Goal: Task Accomplishment & Management: Manage account settings

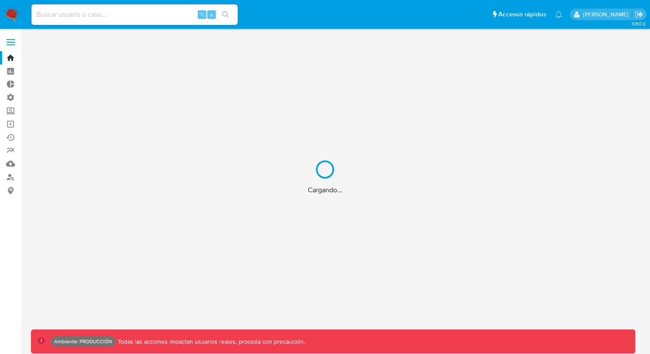
click at [11, 41] on div "Cargando..." at bounding box center [325, 177] width 650 height 354
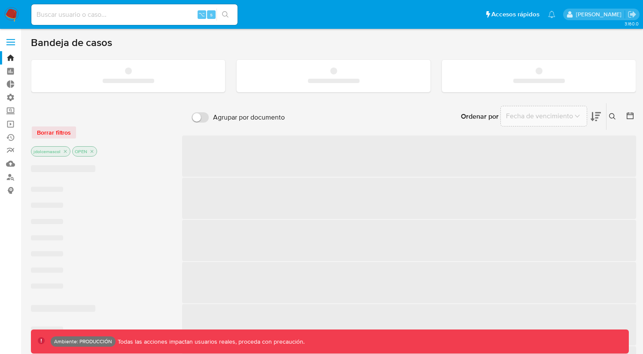
click at [11, 41] on label at bounding box center [10, 42] width 21 height 18
click at [0, 0] on input "checkbox" at bounding box center [0, 0] width 0 height 0
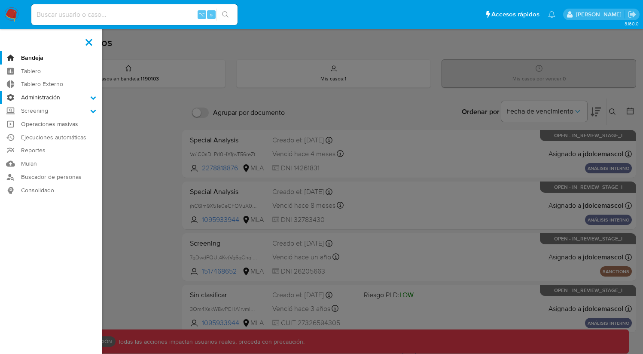
click at [37, 99] on label "Administración" at bounding box center [51, 97] width 102 height 13
click at [0, 0] on input "Administración" at bounding box center [0, 0] width 0 height 0
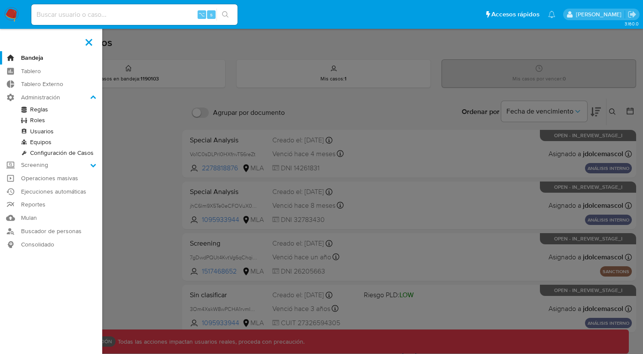
click at [41, 123] on link "Roles" at bounding box center [51, 120] width 102 height 11
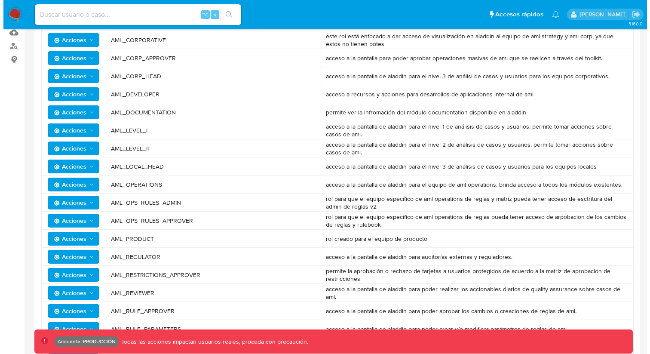
scroll to position [230, 0]
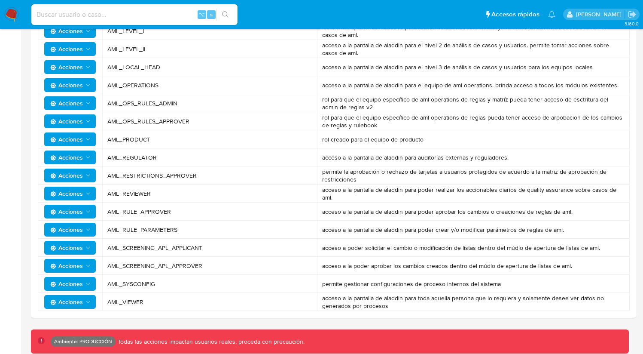
click at [78, 300] on span "Acciones" at bounding box center [66, 302] width 33 height 14
click at [80, 278] on button "Permisos" at bounding box center [71, 280] width 77 height 21
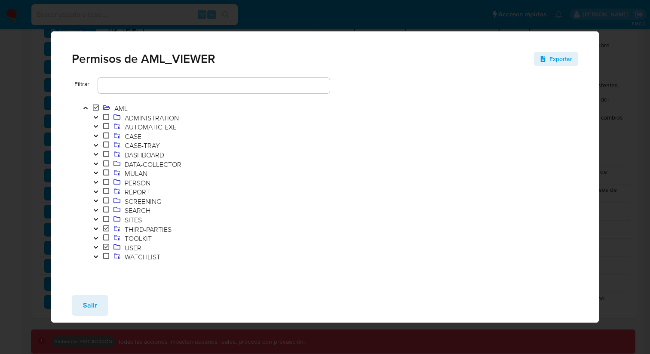
click at [98, 248] on icon "Toggle" at bounding box center [96, 247] width 6 height 5
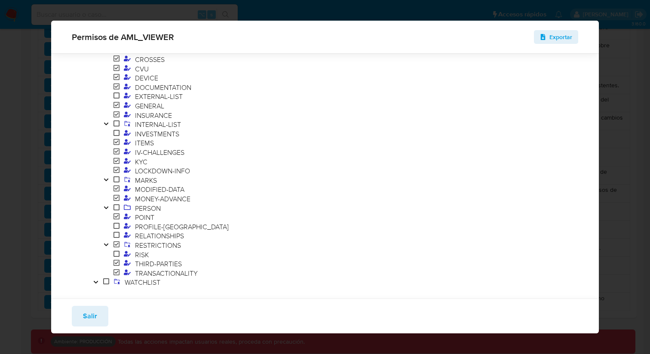
scroll to position [290, 0]
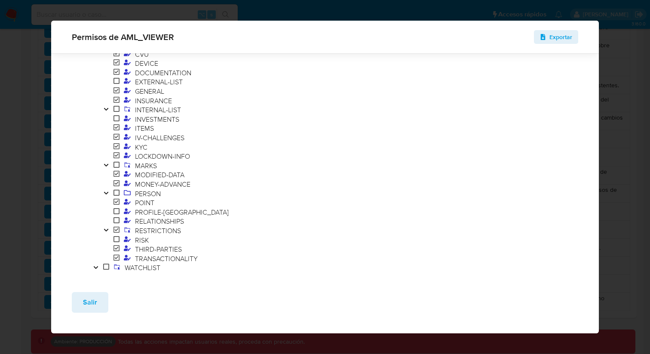
click at [285, 221] on div at bounding box center [432, 31] width 294 height 504
click at [105, 111] on icon "Toggle" at bounding box center [106, 109] width 6 height 5
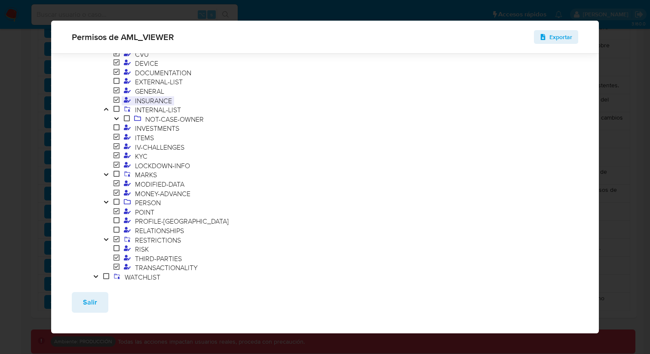
click at [155, 104] on span "INSURANCE" at bounding box center [153, 100] width 41 height 9
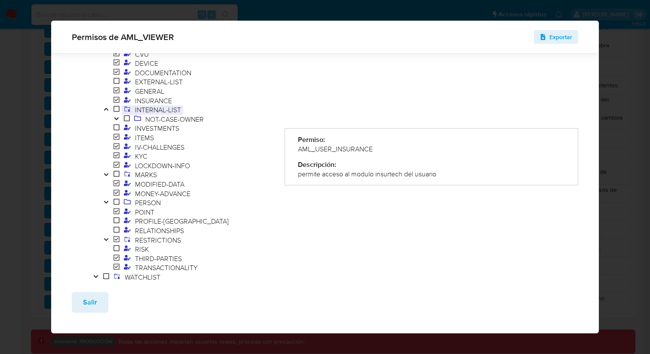
click at [162, 109] on span "INTERNAL-LIST" at bounding box center [158, 109] width 50 height 9
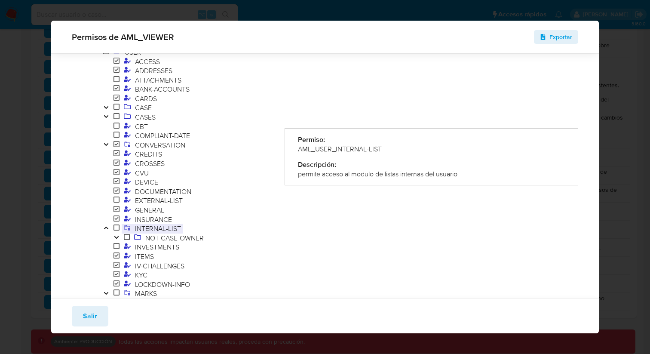
scroll to position [0, 0]
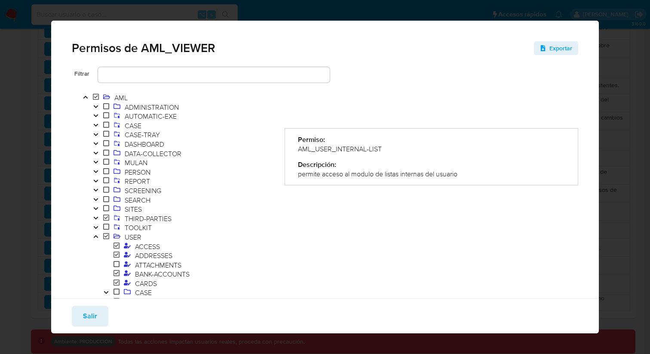
click at [94, 234] on icon "Toggle" at bounding box center [96, 236] width 6 height 5
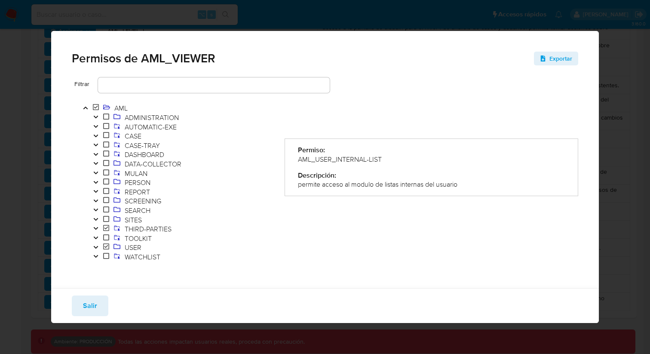
click at [99, 181] on button "Toggle" at bounding box center [96, 182] width 10 height 9
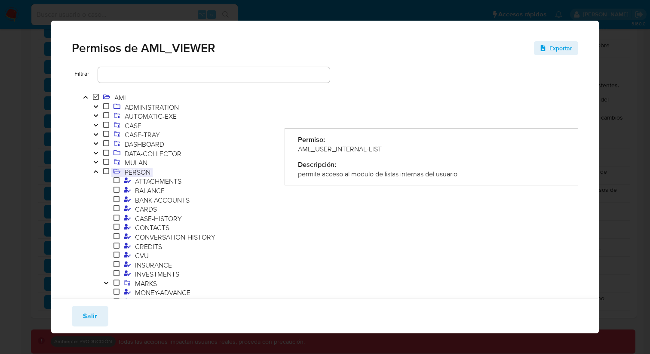
click at [137, 171] on span "PERSON" at bounding box center [137, 171] width 30 height 9
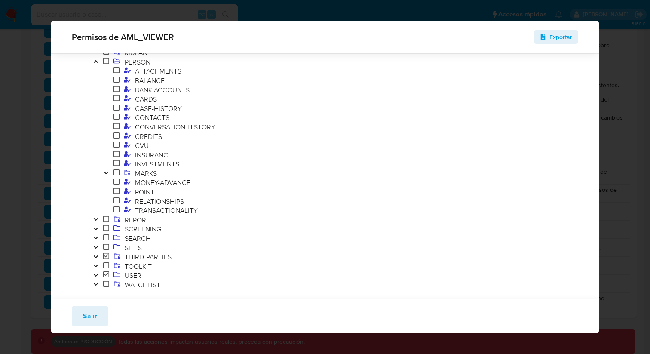
scroll to position [93, 0]
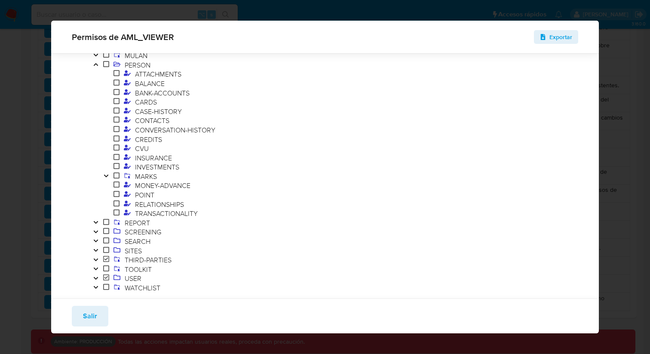
click at [46, 15] on div "Permisos de AML_VIEWER Exportar Filtrar AML ADMINISTRATION AUTOMATIC-EXE CASE C…" at bounding box center [325, 177] width 650 height 354
drag, startPoint x: 93, startPoint y: 312, endPoint x: 89, endPoint y: 304, distance: 8.5
click at [92, 312] on span "Salir" at bounding box center [90, 315] width 14 height 19
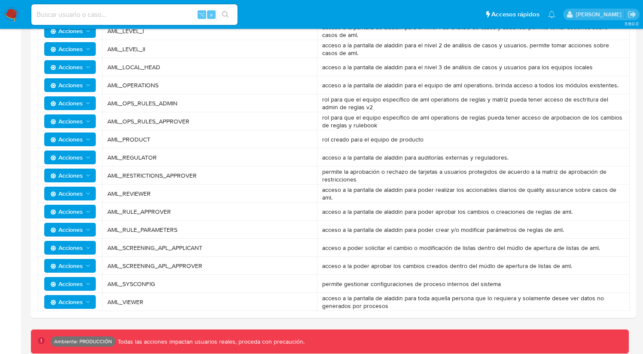
drag, startPoint x: 12, startPoint y: 9, endPoint x: 45, endPoint y: 11, distance: 33.1
click at [81, 301] on span "Acciones" at bounding box center [66, 302] width 33 height 14
click at [81, 283] on button "Permisos" at bounding box center [71, 280] width 77 height 21
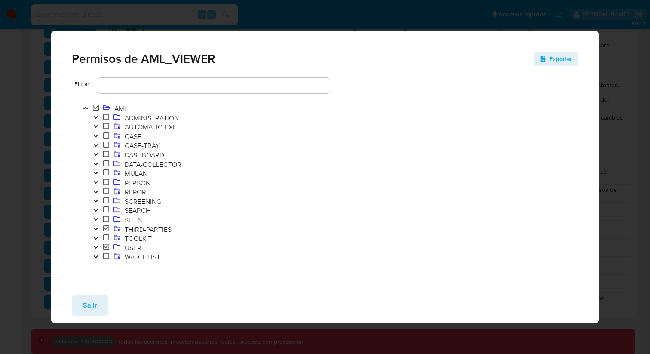
click at [99, 246] on button "Toggle" at bounding box center [96, 247] width 10 height 9
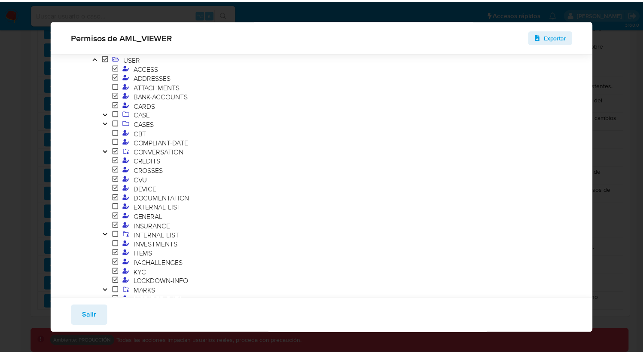
scroll to position [215, 0]
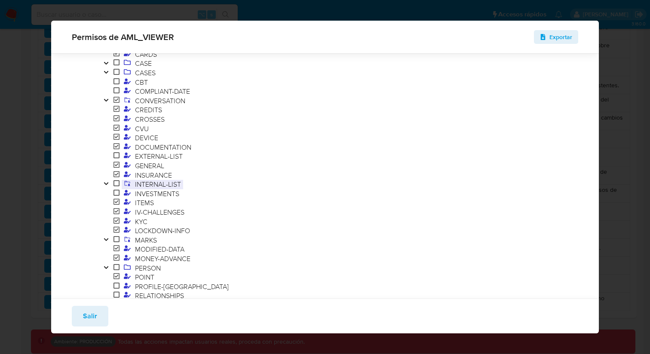
drag, startPoint x: 188, startPoint y: 185, endPoint x: 136, endPoint y: 186, distance: 52.0
click at [136, 186] on span "INTERNAL-LIST" at bounding box center [188, 184] width 175 height 9
click at [136, 185] on span "INTERNAL-LIST" at bounding box center [158, 183] width 50 height 9
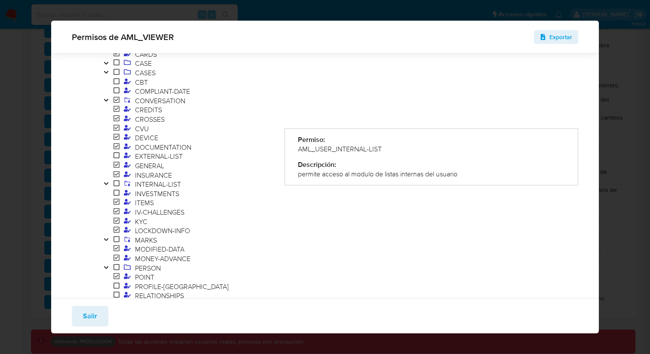
click at [336, 152] on div "AML_USER_INTERNAL-LIST" at bounding box center [431, 148] width 267 height 9
drag, startPoint x: 386, startPoint y: 148, endPoint x: 294, endPoint y: 149, distance: 91.1
click at [294, 149] on div "Permiso: AML_USER_INTERNAL-LIST Descripción: permite acceso al modulo de listas…" at bounding box center [432, 156] width 294 height 57
drag, startPoint x: 107, startPoint y: 182, endPoint x: 112, endPoint y: 188, distance: 7.9
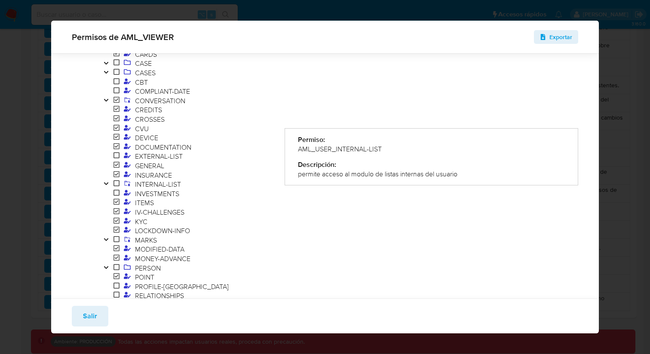
click at [107, 182] on icon "Toggle" at bounding box center [106, 183] width 6 height 5
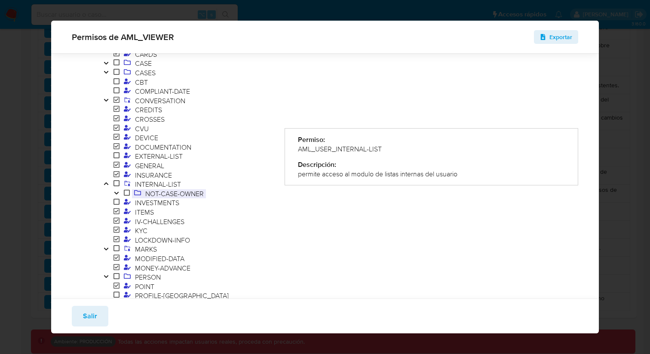
click at [148, 196] on span "NOT-CASE-OWNER" at bounding box center [174, 193] width 63 height 9
click at [117, 193] on icon "Toggle" at bounding box center [116, 193] width 4 height 3
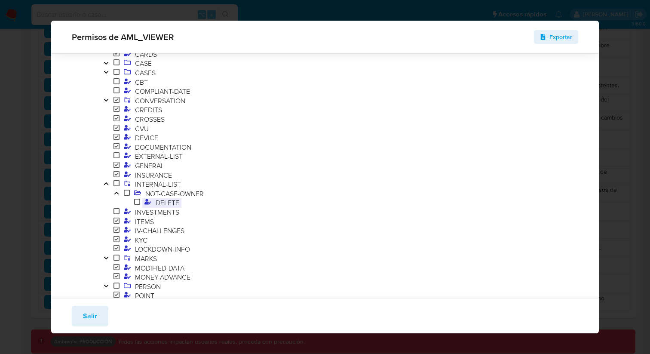
click at [162, 200] on span "DELETE" at bounding box center [167, 202] width 28 height 9
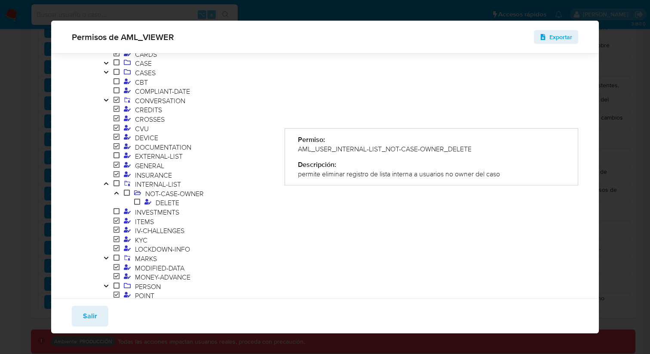
drag, startPoint x: 383, startPoint y: 176, endPoint x: 488, endPoint y: 171, distance: 105.0
click at [488, 171] on div "permite eliminar registro de lista interna a usuarios no owner del caso" at bounding box center [431, 173] width 267 height 9
drag, startPoint x: 478, startPoint y: 147, endPoint x: 391, endPoint y: 147, distance: 86.4
click at [391, 147] on div "AML_USER_INTERNAL-LIST_NOT-CASE-OWNER_DELETE" at bounding box center [431, 148] width 267 height 9
click at [76, 315] on button "Salir" at bounding box center [90, 316] width 37 height 21
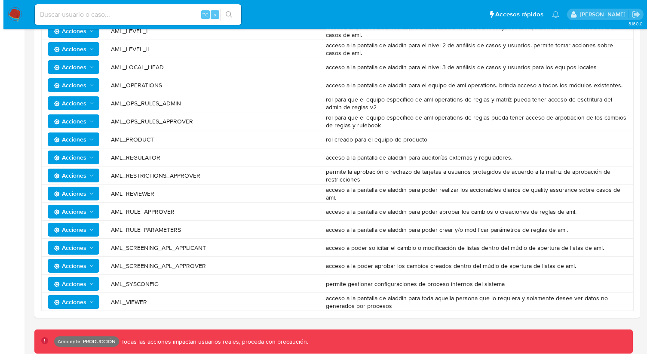
scroll to position [0, 0]
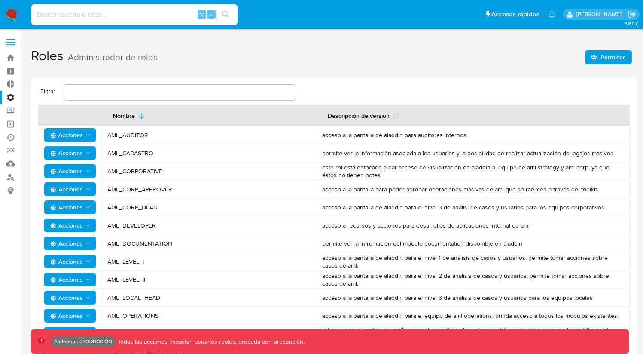
click at [594, 54] on icon "button" at bounding box center [594, 57] width 6 height 6
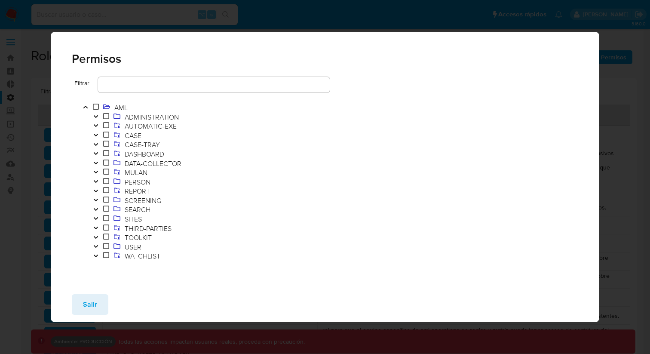
click at [95, 243] on button "Toggle" at bounding box center [96, 246] width 10 height 9
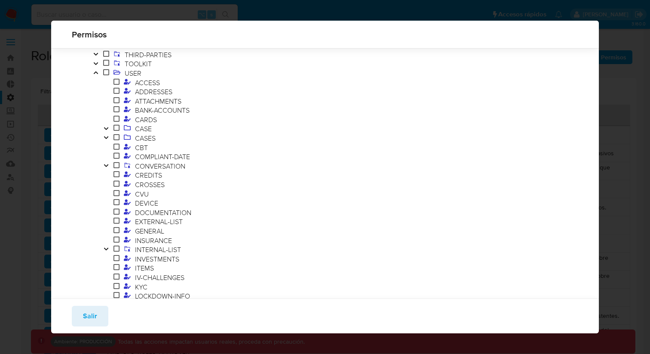
scroll to position [196, 0]
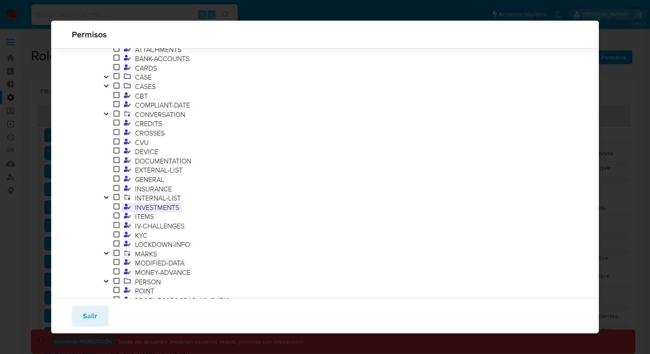
drag, startPoint x: 107, startPoint y: 196, endPoint x: 130, endPoint y: 214, distance: 29.1
click at [107, 197] on icon "Toggle" at bounding box center [106, 197] width 4 height 3
click at [118, 205] on icon "Toggle" at bounding box center [116, 206] width 6 height 5
click at [156, 216] on span "DELETE" at bounding box center [167, 215] width 28 height 9
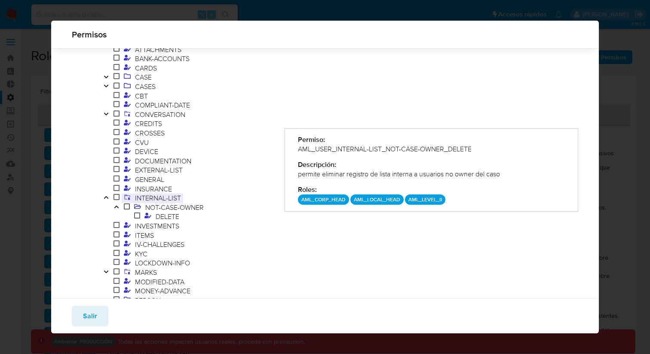
click at [140, 193] on span "INTERNAL-LIST" at bounding box center [158, 197] width 50 height 9
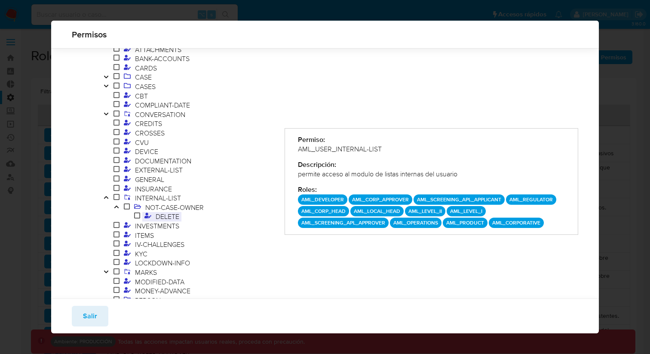
click at [157, 216] on span "DELETE" at bounding box center [167, 215] width 28 height 9
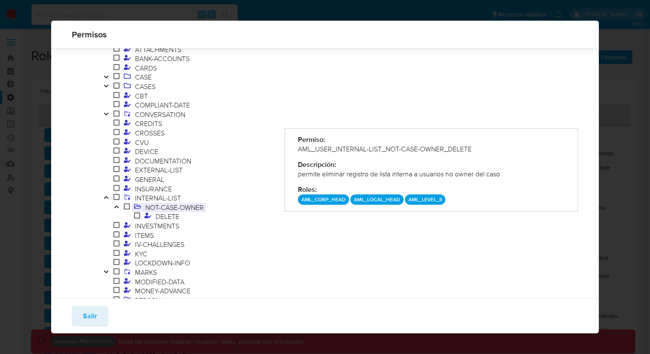
click at [167, 207] on span "NOT-CASE-OWNER" at bounding box center [174, 206] width 63 height 9
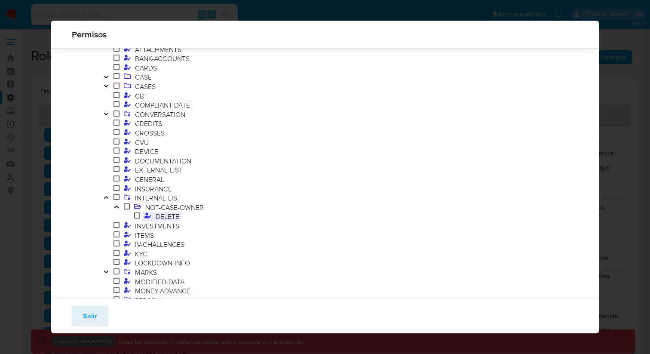
click at [170, 215] on span "DELETE" at bounding box center [167, 215] width 28 height 9
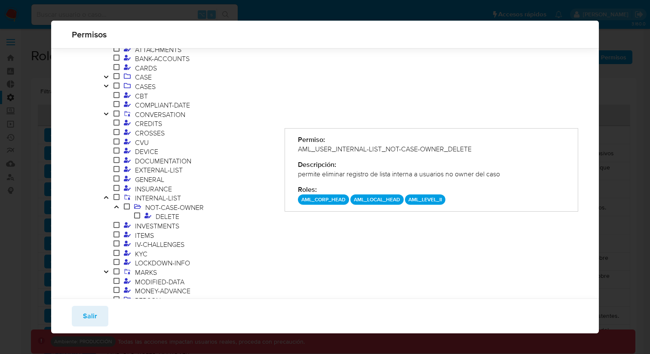
click at [371, 215] on div "Permiso: AML_USER_INTERNAL-LIST_NOT-CASE-OWNER_DELETE Descripción: permite elim…" at bounding box center [432, 128] width 294 height 523
click at [406, 142] on div "Permiso:" at bounding box center [431, 139] width 267 height 9
click at [405, 145] on div "AML_USER_INTERNAL-LIST_NOT-CASE-OWNER_DELETE" at bounding box center [431, 148] width 267 height 9
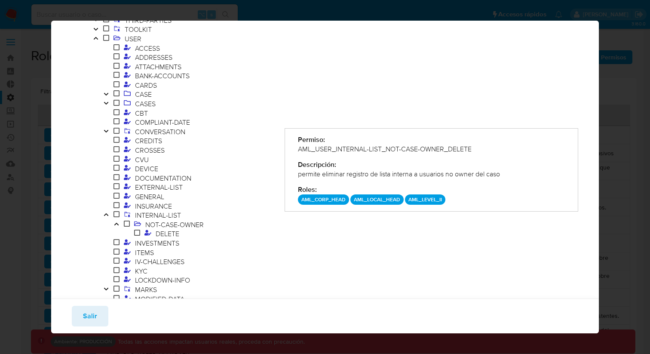
scroll to position [0, 0]
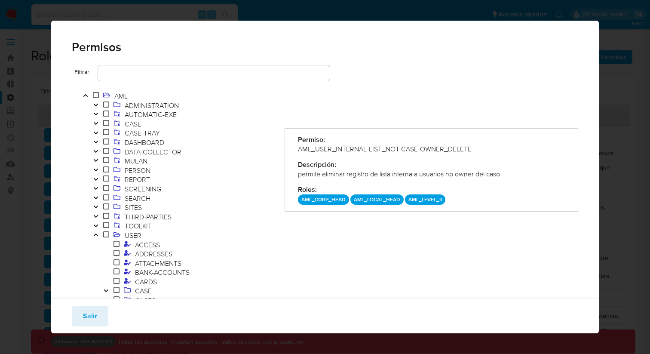
drag, startPoint x: 398, startPoint y: 212, endPoint x: 359, endPoint y: 204, distance: 40.0
click at [397, 212] on div "Permiso: AML_USER_INTERNAL-LIST_NOT-CASE-OWNER_DELETE Descripción: permite elim…" at bounding box center [432, 342] width 294 height 523
drag, startPoint x: 303, startPoint y: 196, endPoint x: 397, endPoint y: 201, distance: 94.7
click at [397, 201] on div "AML_CORP_HEAD AML_LOCAL_HEAD AML_LEVEL_II" at bounding box center [431, 199] width 267 height 10
click at [411, 201] on p "AML_LEVEL_II" at bounding box center [425, 199] width 40 height 10
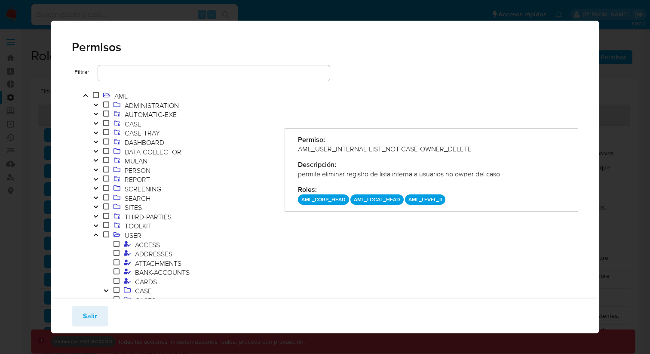
click at [411, 200] on p "AML_LEVEL_II" at bounding box center [425, 199] width 40 height 10
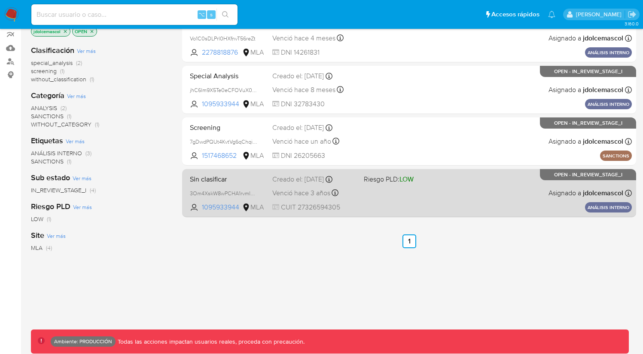
scroll to position [119, 0]
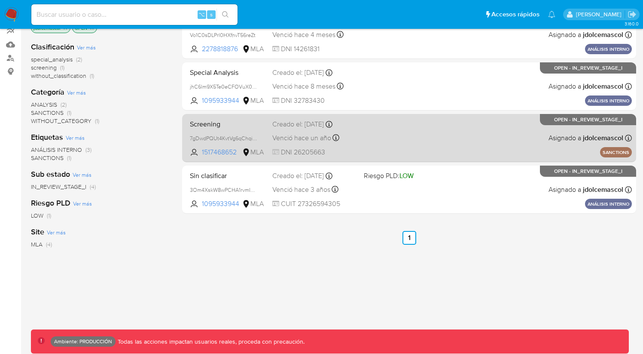
click at [377, 146] on div "Screening 7gDwdPQUt4KvtVg6qChqiWKa 1517468652 MLA Creado el: [DATE] Creado el: …" at bounding box center [410, 137] width 446 height 43
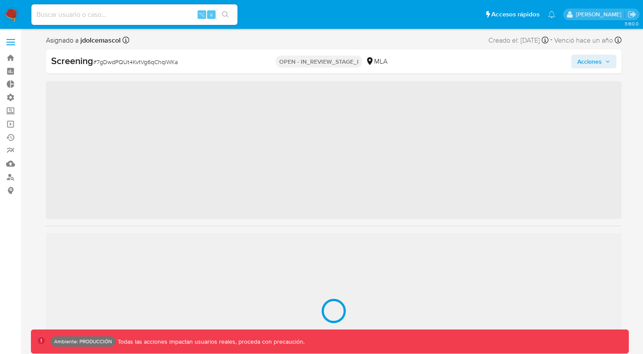
scroll to position [404, 0]
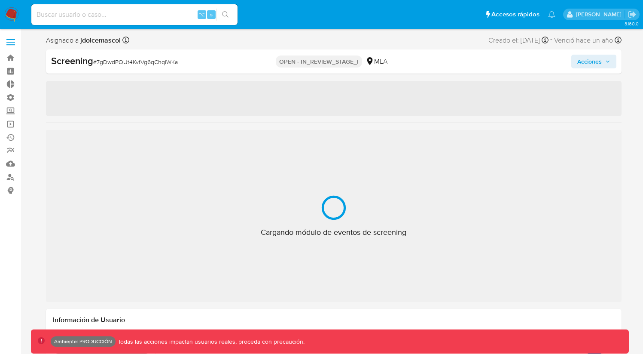
select select "10"
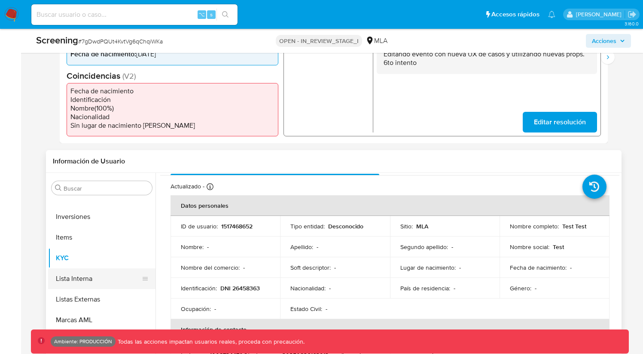
scroll to position [55, 0]
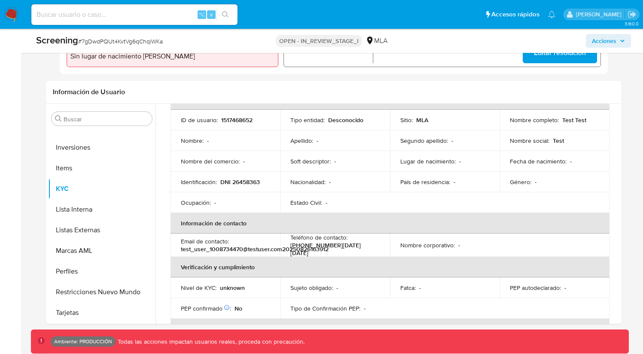
scroll to position [56, 0]
